Goal: Task Accomplishment & Management: Complete application form

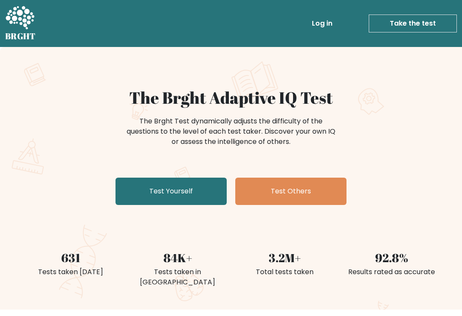
click at [176, 189] on link "Test Yourself" at bounding box center [170, 191] width 111 height 27
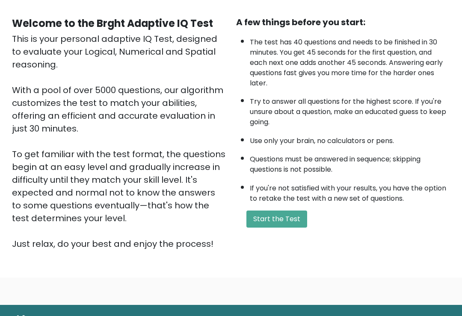
scroll to position [100, 0]
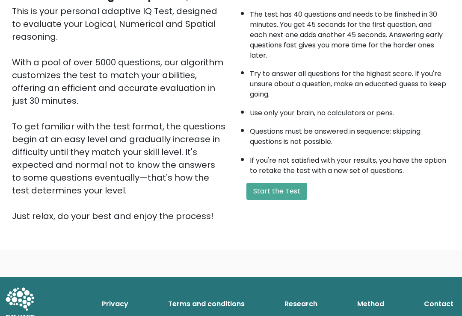
click at [271, 191] on div "A few things before you start: The test has 40 questions and needs to be finish…" at bounding box center [343, 105] width 224 height 235
click at [274, 200] on button "Start the Test" at bounding box center [276, 191] width 61 height 17
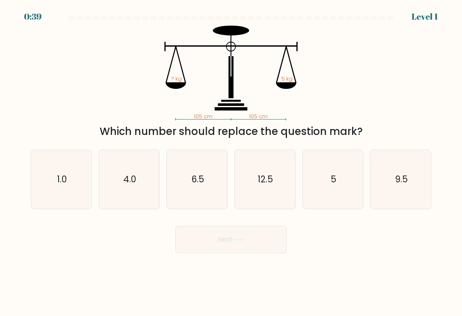
click at [341, 199] on icon "5" at bounding box center [332, 179] width 59 height 59
click at [231, 162] on input "e. 5" at bounding box center [231, 160] width 0 height 4
radio input "true"
click at [221, 251] on button "Next" at bounding box center [230, 239] width 111 height 27
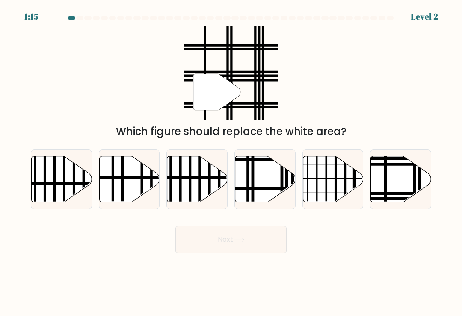
click at [402, 190] on icon at bounding box center [401, 179] width 60 height 46
click at [231, 162] on input "f." at bounding box center [231, 160] width 0 height 4
radio input "true"
click at [220, 245] on button "Next" at bounding box center [230, 239] width 111 height 27
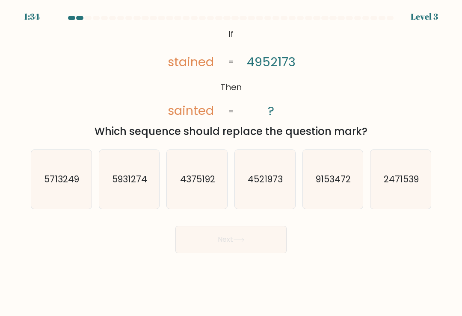
click at [270, 170] on icon "4521973" at bounding box center [264, 179] width 59 height 59
click at [231, 162] on input "d. 4521973" at bounding box center [231, 160] width 0 height 4
radio input "true"
click at [210, 238] on button "Next" at bounding box center [230, 239] width 111 height 27
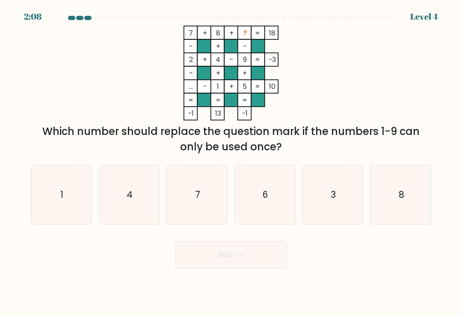
click at [335, 206] on icon "3" at bounding box center [332, 194] width 59 height 59
click at [231, 162] on input "e. 3" at bounding box center [231, 160] width 0 height 4
radio input "true"
click at [243, 258] on icon at bounding box center [239, 255] width 12 height 5
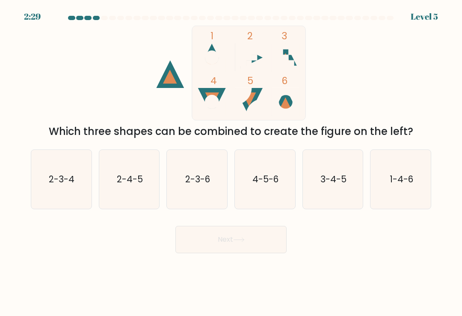
click at [393, 176] on icon "1-4-6" at bounding box center [400, 179] width 59 height 59
click at [231, 162] on input "f. 1-4-6" at bounding box center [231, 160] width 0 height 4
radio input "true"
click at [263, 238] on button "Next" at bounding box center [230, 239] width 111 height 27
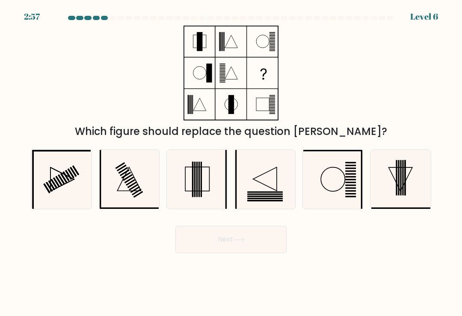
click at [47, 168] on icon at bounding box center [61, 179] width 59 height 59
click at [231, 162] on input "a." at bounding box center [231, 160] width 0 height 4
radio input "true"
click at [221, 240] on button "Next" at bounding box center [230, 239] width 111 height 27
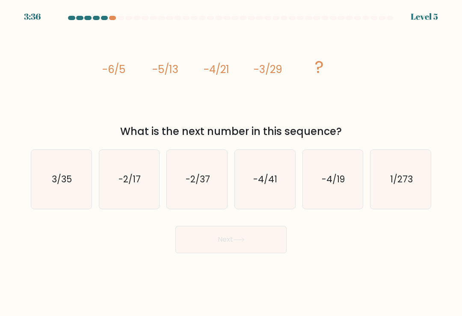
click at [118, 18] on div at bounding box center [120, 18] width 7 height 4
click at [285, 178] on icon "-4/41" at bounding box center [264, 179] width 59 height 59
click at [231, 162] on input "d. -4/41" at bounding box center [231, 160] width 0 height 4
radio input "true"
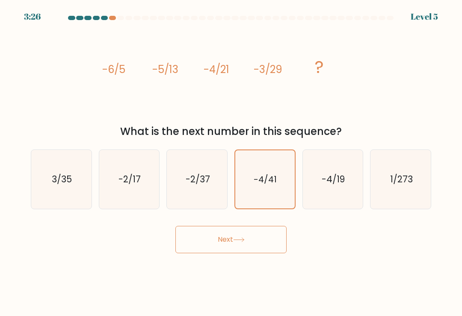
click at [261, 234] on button "Next" at bounding box center [230, 239] width 111 height 27
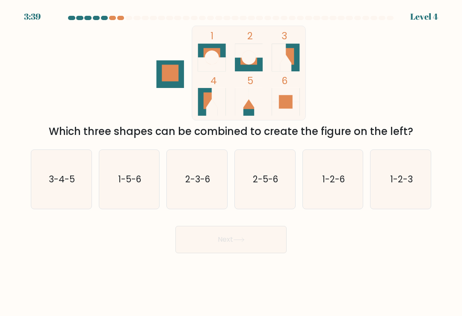
click at [24, 167] on form at bounding box center [231, 135] width 462 height 238
click at [48, 173] on icon "3-4-5" at bounding box center [61, 179] width 59 height 59
click at [231, 162] on input "a. 3-4-5" at bounding box center [231, 160] width 0 height 4
radio input "true"
click at [217, 244] on button "Next" at bounding box center [230, 239] width 111 height 27
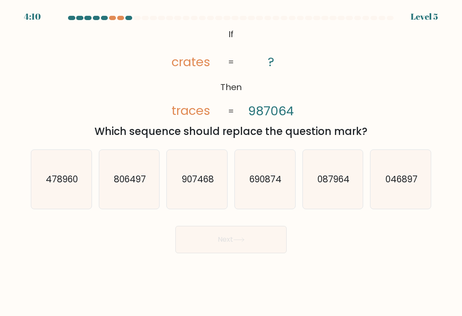
click at [343, 175] on icon "087964" at bounding box center [332, 179] width 59 height 59
click at [231, 162] on input "e. 087964" at bounding box center [231, 160] width 0 height 4
radio input "true"
click at [223, 253] on button "Next" at bounding box center [230, 239] width 111 height 27
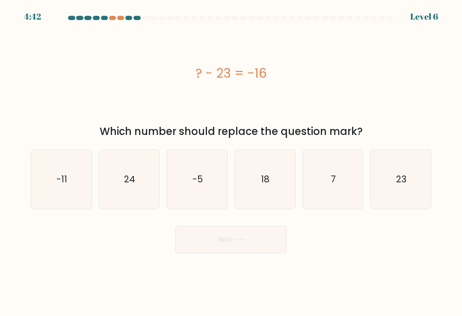
click at [331, 164] on icon "7" at bounding box center [332, 179] width 59 height 59
click at [231, 162] on input "e. 7" at bounding box center [231, 160] width 0 height 4
radio input "true"
click at [258, 243] on button "Next" at bounding box center [230, 239] width 111 height 27
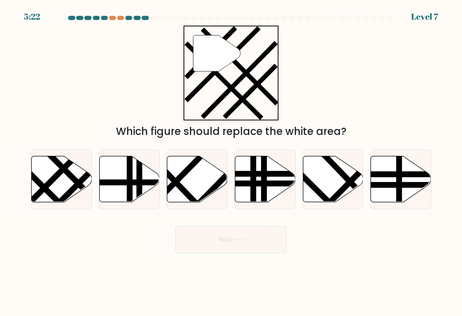
click at [332, 191] on icon at bounding box center [333, 179] width 60 height 46
click at [231, 162] on input "e." at bounding box center [231, 160] width 0 height 4
radio input "true"
click at [251, 250] on button "Next" at bounding box center [230, 239] width 111 height 27
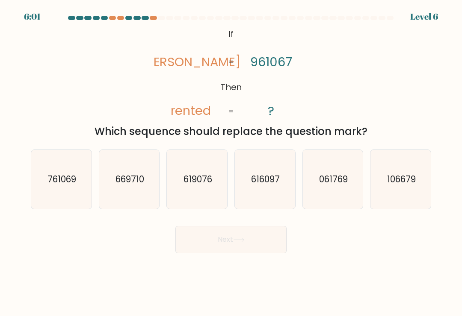
click at [74, 180] on text "761069" at bounding box center [61, 179] width 29 height 12
click at [231, 162] on input "a. 761069" at bounding box center [231, 160] width 0 height 4
radio input "true"
click at [230, 245] on button "Next" at bounding box center [230, 239] width 111 height 27
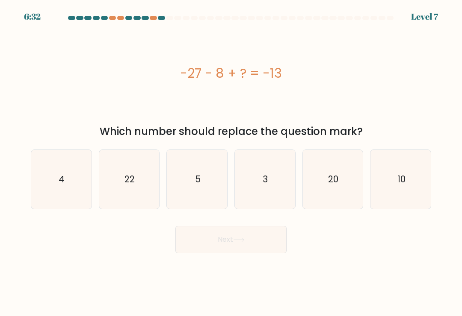
click at [332, 166] on icon "20" at bounding box center [332, 179] width 59 height 59
click at [231, 162] on input "e. 20" at bounding box center [231, 160] width 0 height 4
radio input "true"
click at [266, 247] on button "Next" at bounding box center [230, 239] width 111 height 27
